Goal: Answer question/provide support: Share knowledge or assist other users

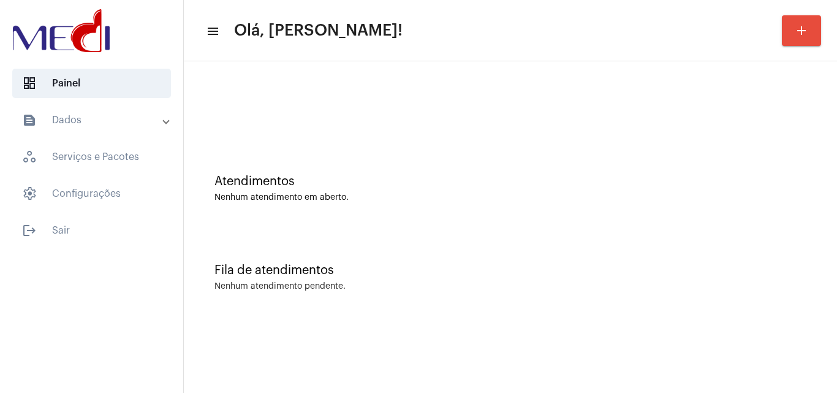
click at [434, 198] on div "Nenhum atendimento em aberto." at bounding box center [510, 197] width 592 height 9
click at [376, 220] on div "Atendimentos Nenhum atendimento em aberto." at bounding box center [510, 182] width 641 height 89
click at [691, 348] on mat-sidenav-content "menu Olá, Leandra! add Atendimentos Nenhum atendimento em aberto. Fila de atend…" at bounding box center [510, 196] width 653 height 393
click at [650, 293] on div "Fila de atendimentos Nenhum atendimento pendente." at bounding box center [510, 271] width 641 height 89
click at [608, 207] on div "Atendimentos Nenhum atendimento em aberto." at bounding box center [510, 182] width 641 height 89
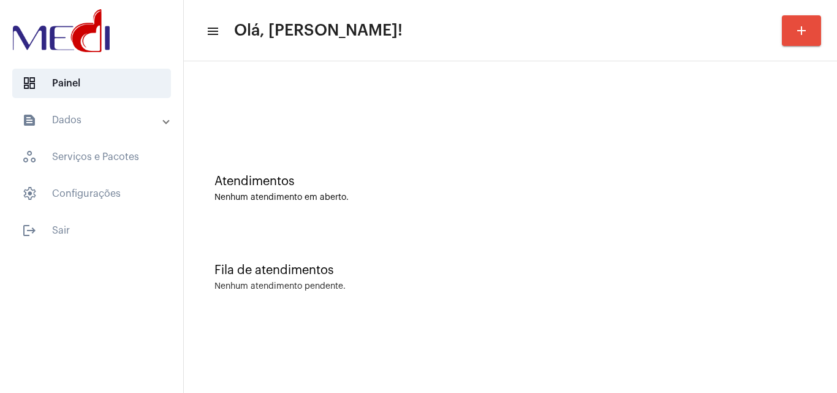
click at [435, 118] on div at bounding box center [510, 102] width 641 height 70
click at [314, 143] on div "Atendimentos Nenhum atendimento em aberto." at bounding box center [510, 182] width 641 height 89
click at [500, 179] on div "Atendimentos" at bounding box center [510, 181] width 592 height 13
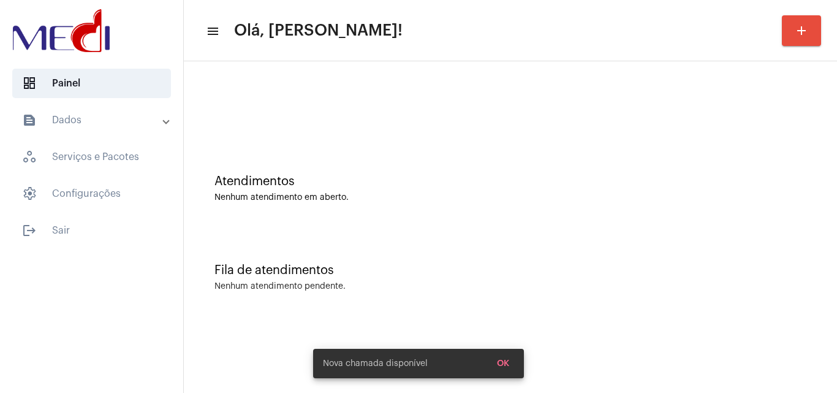
drag, startPoint x: 538, startPoint y: 206, endPoint x: 677, endPoint y: 6, distance: 243.4
click at [545, 196] on div "Atendimentos Nenhum atendimento em aberto." at bounding box center [510, 182] width 641 height 89
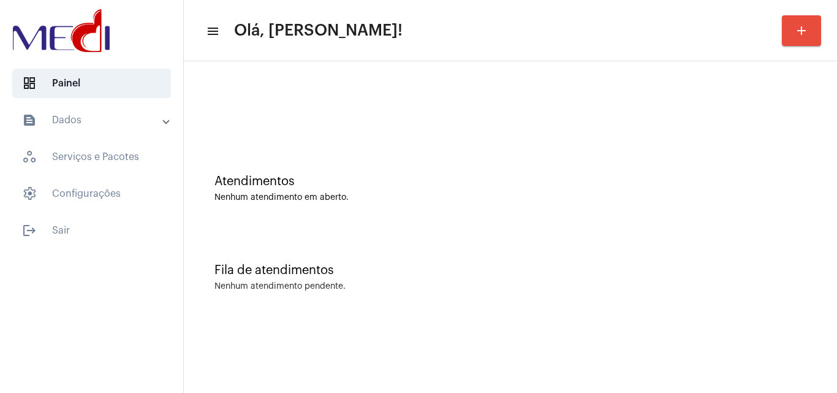
drag, startPoint x: 544, startPoint y: 233, endPoint x: 532, endPoint y: 237, distance: 13.6
click at [544, 232] on div "Fila de atendimentos Nenhum atendimento pendente." at bounding box center [510, 271] width 641 height 89
click at [508, 108] on div at bounding box center [510, 108] width 592 height 9
click at [424, 171] on div "Atendimentos Nenhum atendimento em aberto." at bounding box center [510, 182] width 641 height 89
click at [765, 315] on div "Atendimentos Nenhum atendimento em aberto. Fila de atendimentos Nenhum atendime…" at bounding box center [510, 191] width 653 height 260
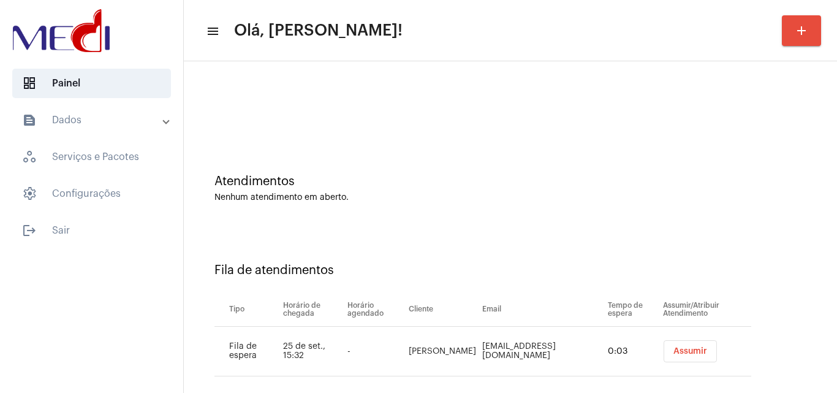
click at [680, 348] on span "Assumir" at bounding box center [690, 351] width 34 height 9
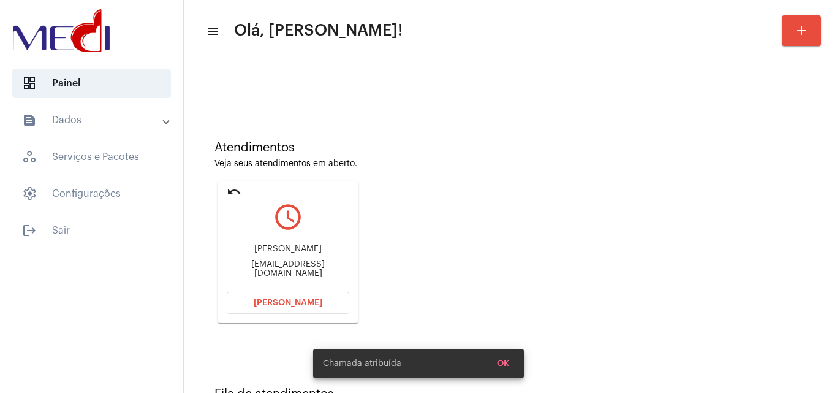
scroll to position [86, 0]
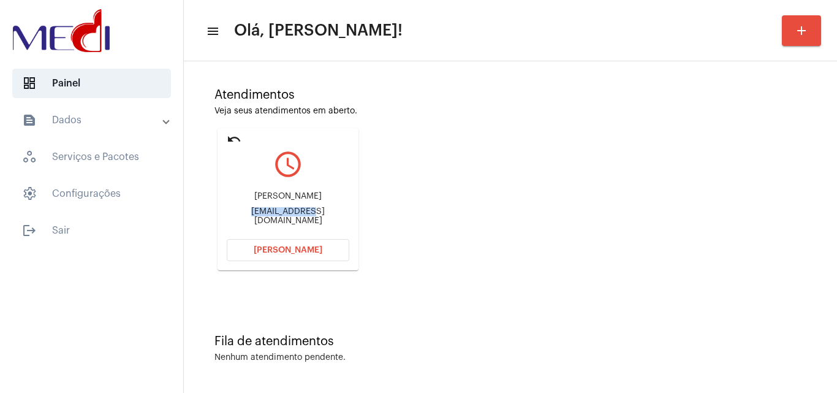
drag, startPoint x: 224, startPoint y: 210, endPoint x: 286, endPoint y: 213, distance: 62.5
click at [286, 213] on mat-card "undo query_builder Mariana marianabarbosa30rodrigues@gmail.com Abrir Chamada" at bounding box center [287, 199] width 141 height 142
copy div "marianabarbos"
click at [309, 253] on span "Abrir Chamada" at bounding box center [288, 250] width 69 height 9
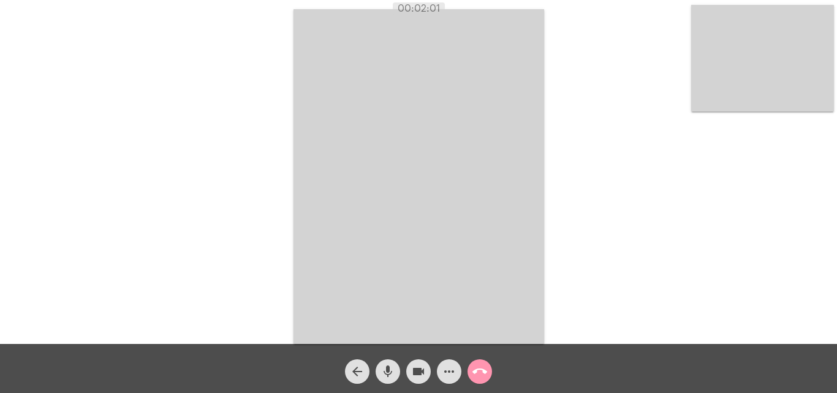
click at [482, 372] on mat-icon "call_end" at bounding box center [479, 371] width 15 height 15
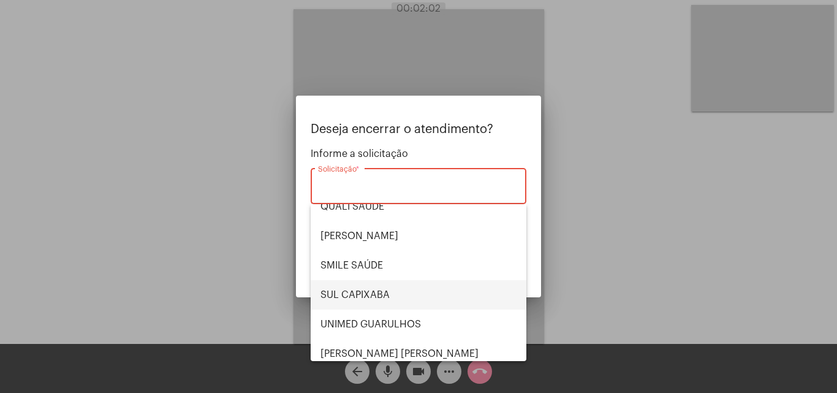
scroll to position [255, 0]
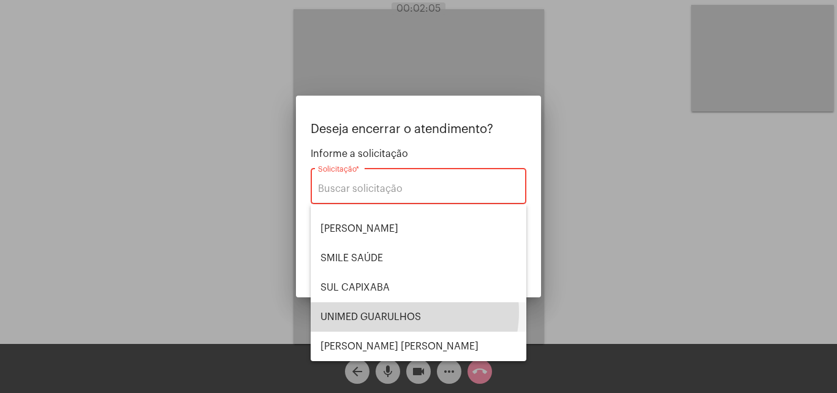
click at [401, 312] on span "UNIMED GUARULHOS" at bounding box center [418, 316] width 196 height 29
type input "UNIMED GUARULHOS"
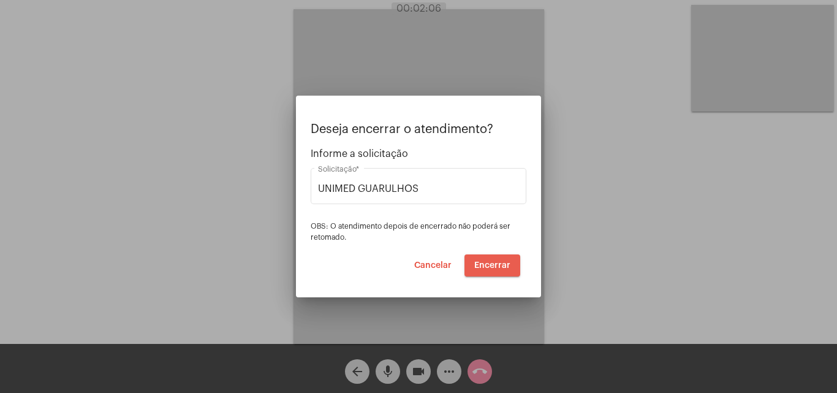
click at [494, 269] on button "Encerrar" at bounding box center [492, 265] width 56 height 22
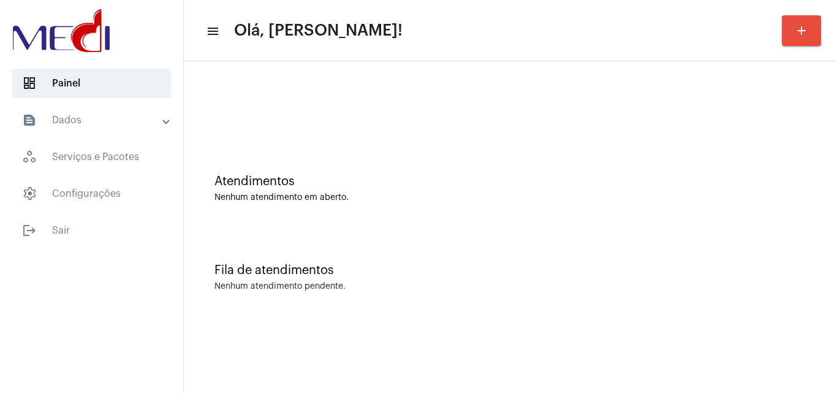
click at [438, 260] on div "Fila de atendimentos Nenhum atendimento pendente." at bounding box center [510, 271] width 641 height 89
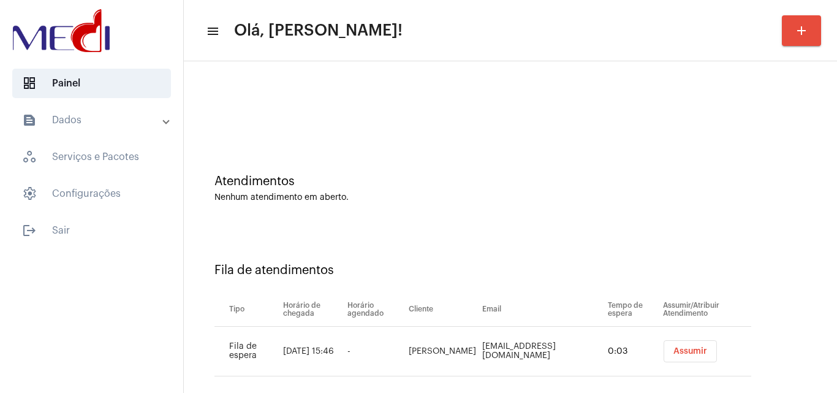
click at [688, 350] on span "Assumir" at bounding box center [690, 351] width 34 height 9
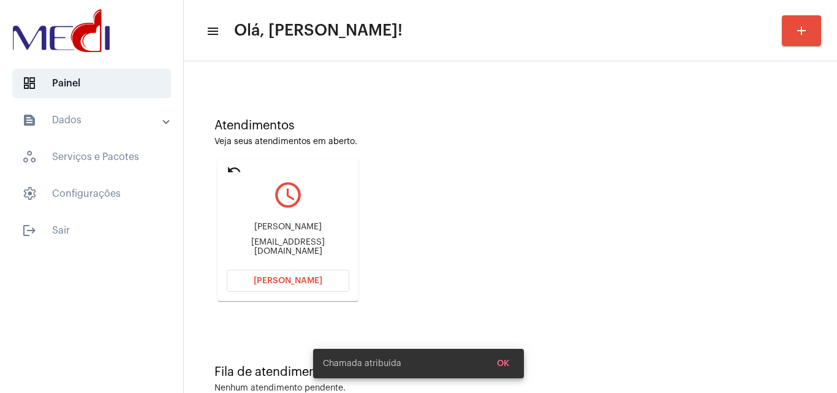
scroll to position [86, 0]
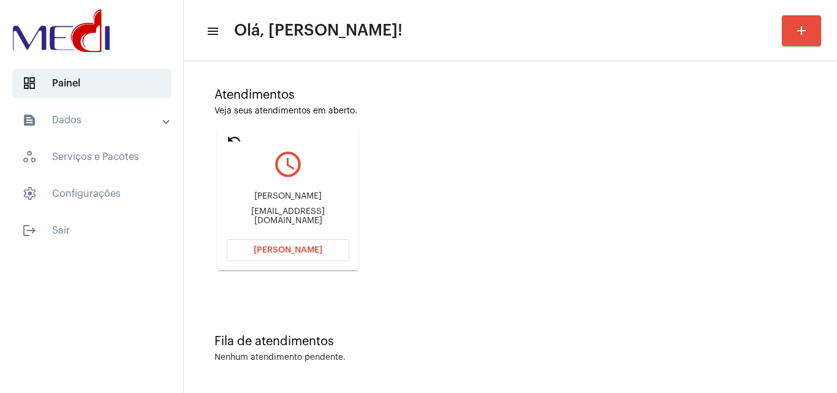
click at [729, 181] on div "Atendimentos Veja seus atendimentos em aberto. undo query_builder Cristiano Jos…" at bounding box center [510, 174] width 641 height 246
drag, startPoint x: 227, startPoint y: 196, endPoint x: 301, endPoint y: 198, distance: 73.5
click at [296, 201] on div "Cristiano José da Cunha Paes Barreto" at bounding box center [288, 196] width 122 height 9
copy div "Cristiano José da Cunha Paes Barret"
click at [266, 254] on button "[PERSON_NAME]" at bounding box center [288, 250] width 122 height 22
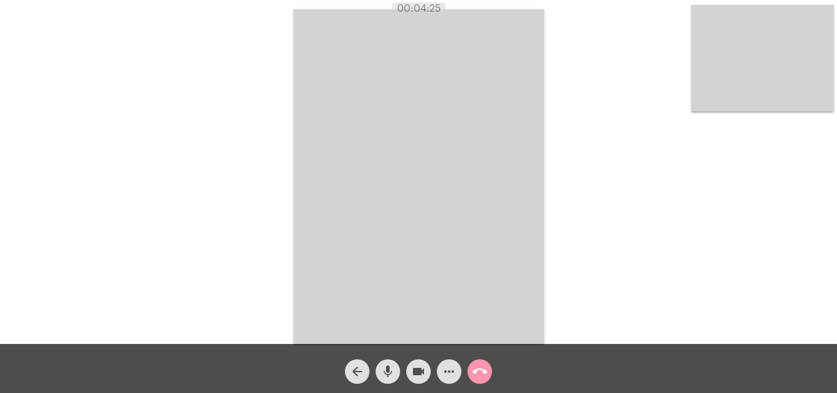
click at [480, 369] on mat-icon "call_end" at bounding box center [479, 371] width 15 height 15
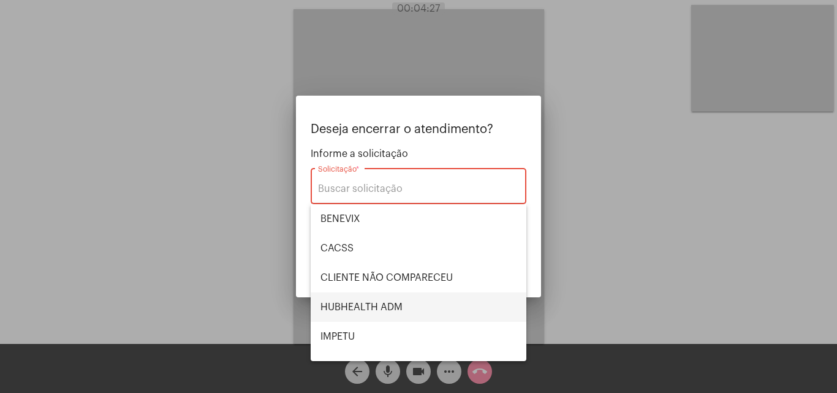
scroll to position [61, 0]
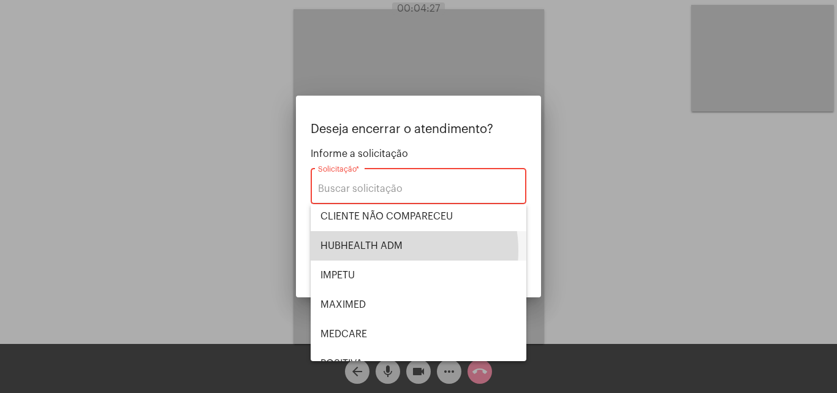
click at [382, 250] on span "HUBHEALTH ADM" at bounding box center [418, 245] width 196 height 29
type input "HUBHEALTH ADM"
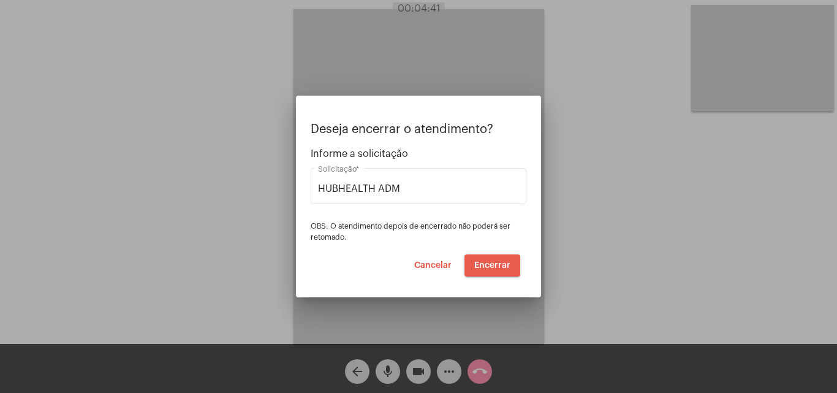
click at [488, 264] on span "Encerrar" at bounding box center [492, 265] width 36 height 9
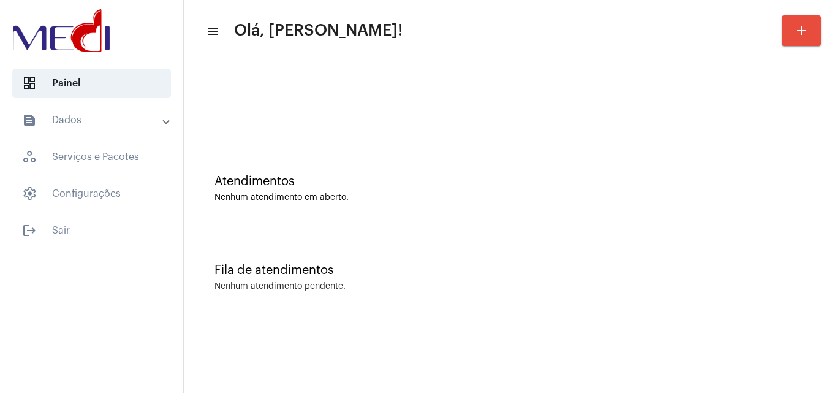
click at [401, 134] on div at bounding box center [510, 102] width 641 height 70
click at [336, 193] on div "Nenhum atendimento em aberto." at bounding box center [510, 197] width 592 height 9
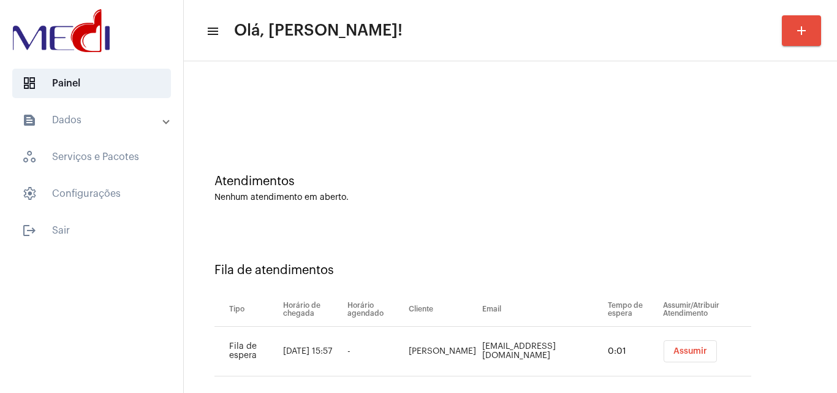
click at [680, 351] on span "Assumir" at bounding box center [690, 351] width 34 height 9
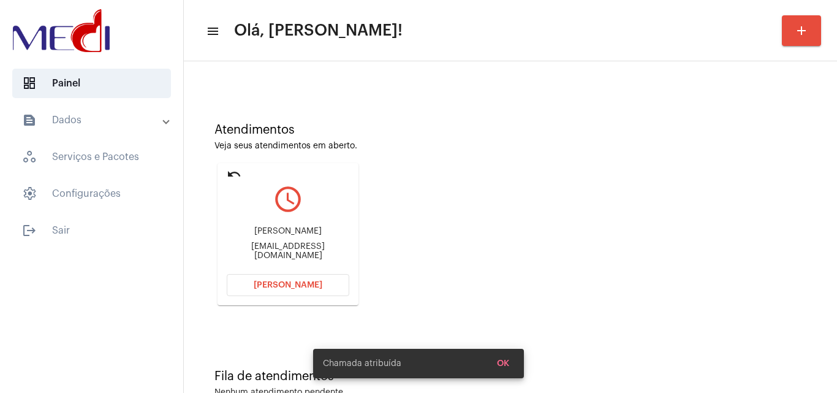
scroll to position [86, 0]
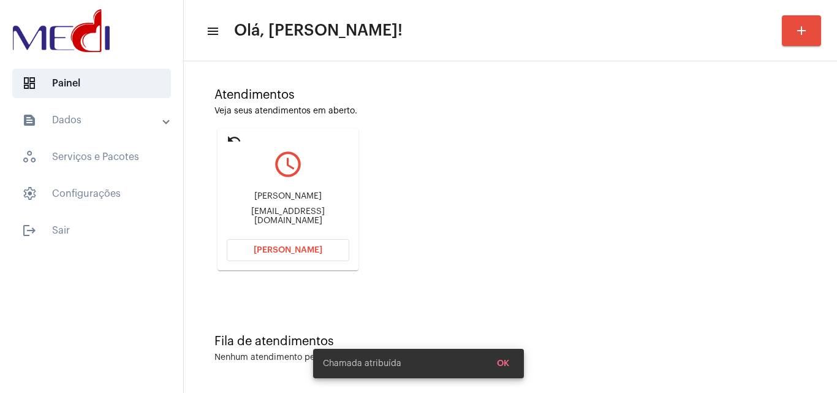
drag, startPoint x: 221, startPoint y: 195, endPoint x: 334, endPoint y: 194, distance: 112.7
click at [334, 194] on mat-card "undo query_builder Tânia Bezerra da Silva Almeida tania_half@hotmail.com Abrir …" at bounding box center [287, 199] width 141 height 142
copy div "Tânia Bezerra da Silva Alm"
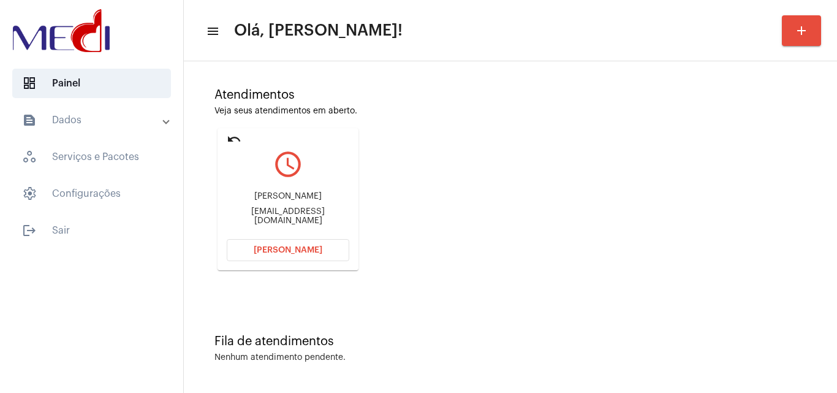
click at [239, 249] on button "[PERSON_NAME]" at bounding box center [288, 250] width 122 height 22
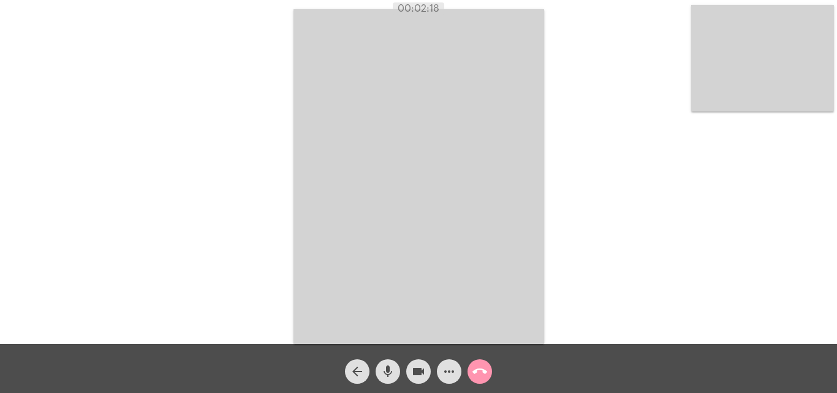
click at [473, 374] on mat-icon "call_end" at bounding box center [479, 371] width 15 height 15
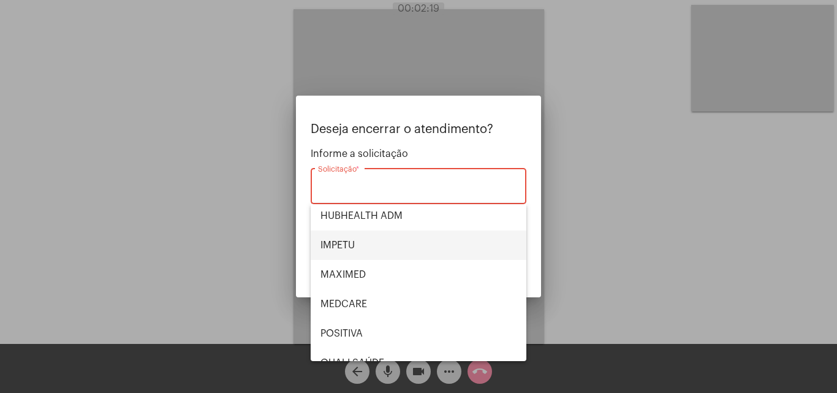
scroll to position [255, 0]
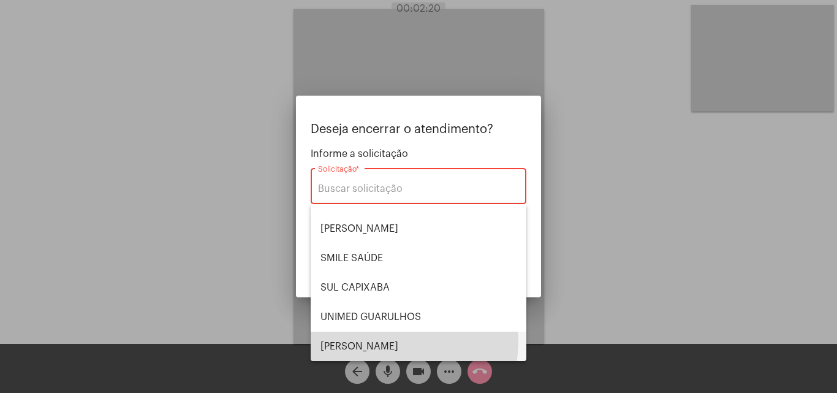
click at [360, 339] on span "VERA CRUZ" at bounding box center [418, 345] width 196 height 29
type input "VERA CRUZ"
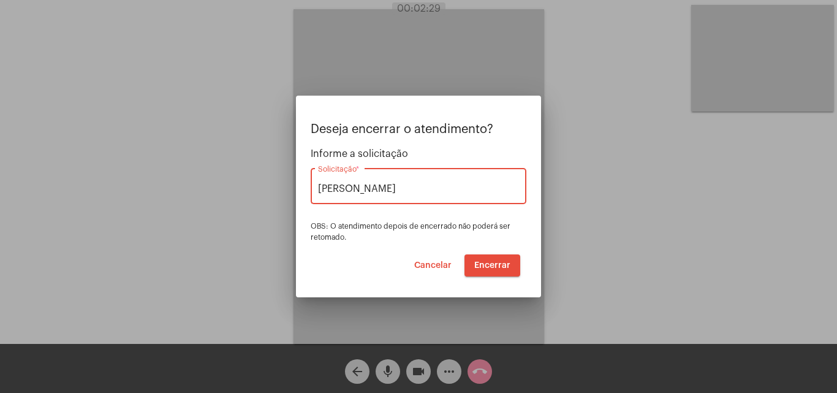
click at [487, 263] on span "Encerrar" at bounding box center [492, 265] width 36 height 9
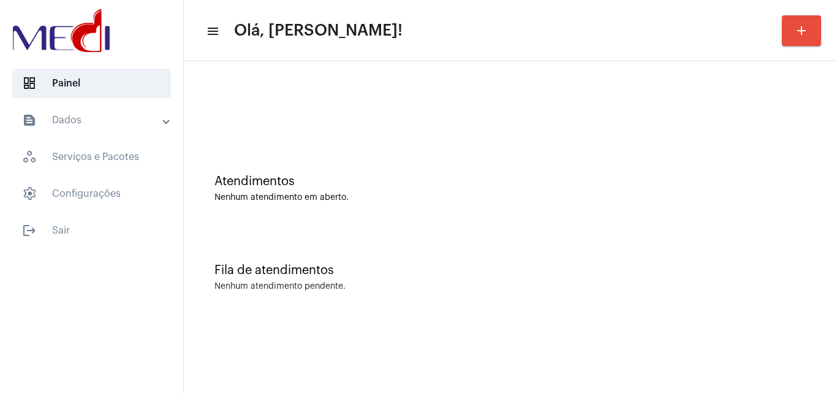
click at [296, 175] on div "Atendimentos" at bounding box center [510, 181] width 592 height 13
click at [372, 187] on div "Atendimentos" at bounding box center [510, 181] width 592 height 13
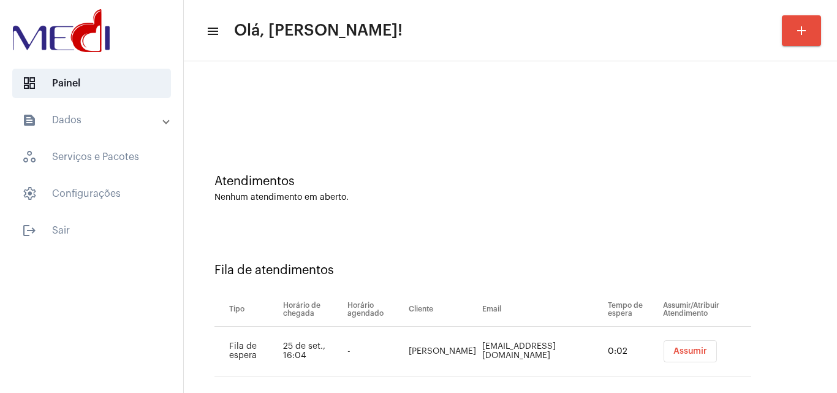
click at [678, 343] on button "Assumir" at bounding box center [689, 351] width 53 height 22
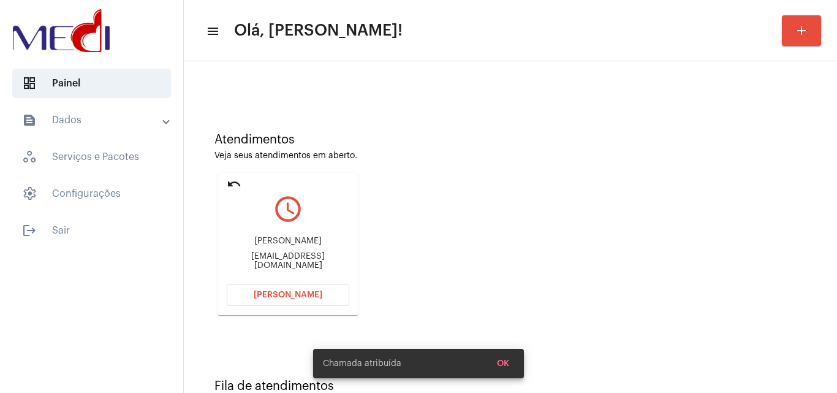
scroll to position [86, 0]
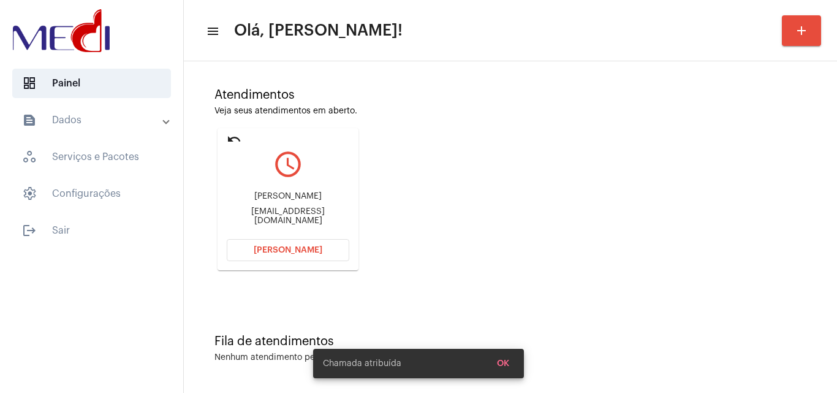
drag, startPoint x: 245, startPoint y: 197, endPoint x: 326, endPoint y: 187, distance: 82.0
click at [326, 187] on div "[PERSON_NAME] [EMAIL_ADDRESS][DOMAIN_NAME]" at bounding box center [288, 208] width 122 height 55
copy div "[PERSON_NAME]"
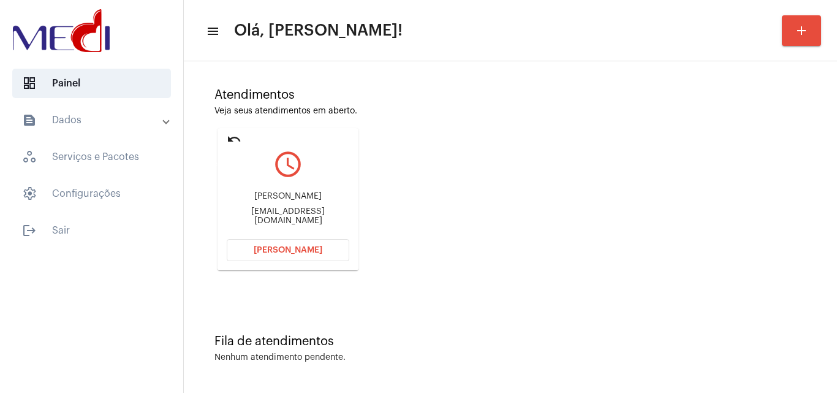
click at [235, 134] on mat-icon "undo" at bounding box center [234, 139] width 15 height 15
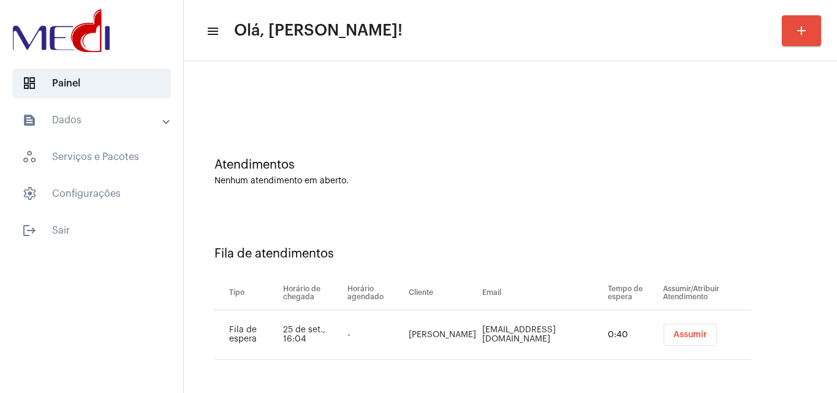
scroll to position [0, 0]
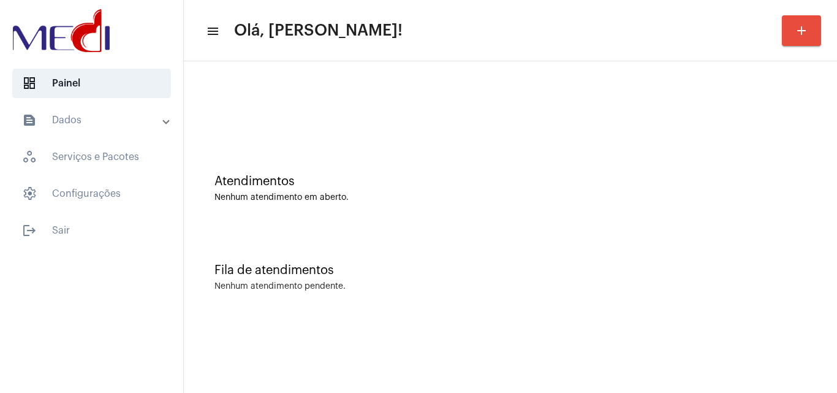
click at [404, 192] on div "Atendimentos Nenhum atendimento em aberto." at bounding box center [510, 189] width 592 height 28
